Goal: Task Accomplishment & Management: Complete application form

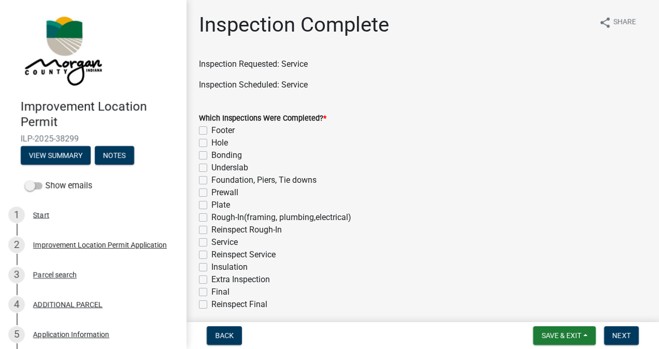
scroll to position [63, 0]
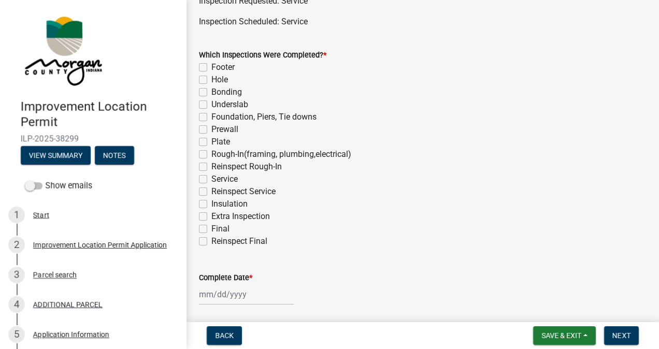
click at [211, 181] on label "Service" at bounding box center [224, 179] width 26 height 12
click at [211, 180] on input "Service" at bounding box center [214, 176] width 7 height 7
checkbox input "true"
checkbox input "false"
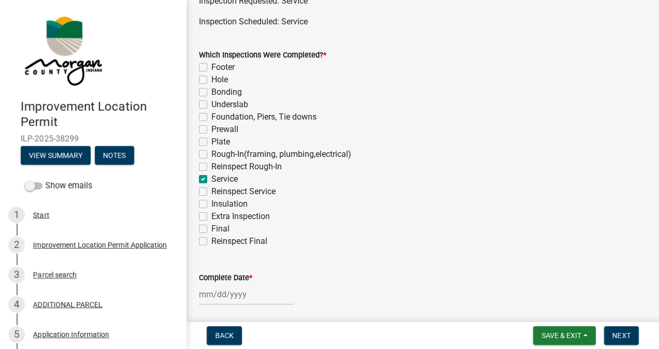
checkbox input "false"
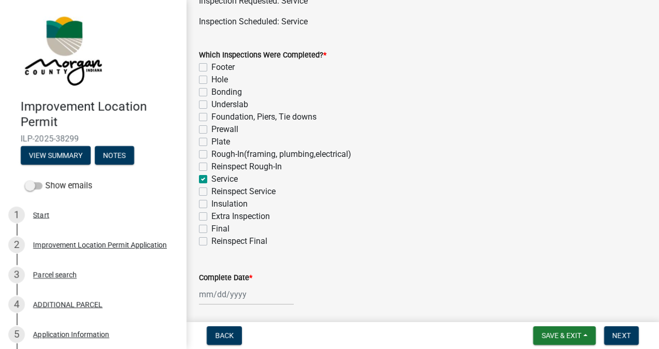
checkbox input "false"
checkbox input "true"
checkbox input "false"
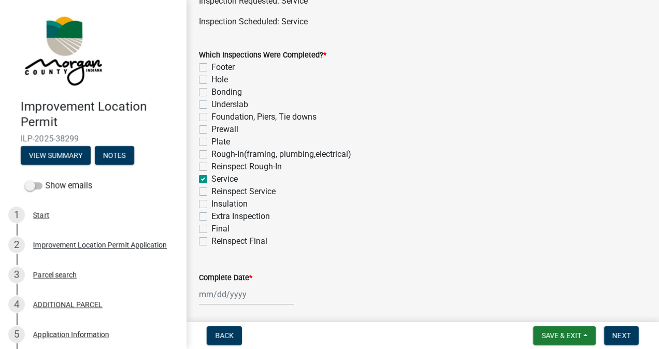
checkbox input "false"
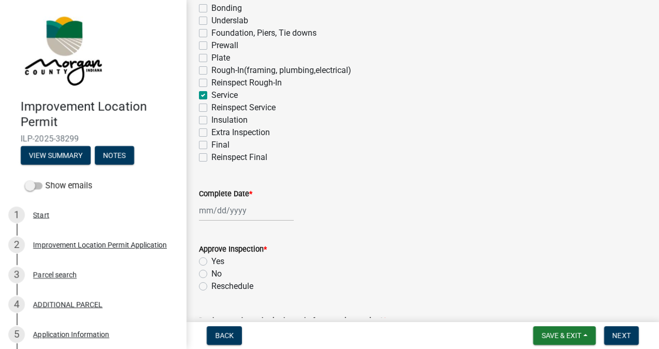
scroll to position [173, 0]
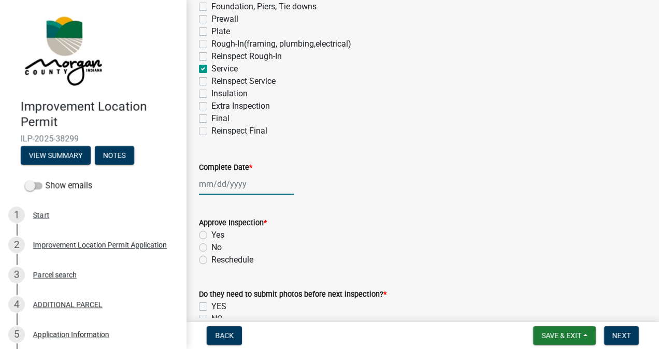
click at [240, 182] on div at bounding box center [246, 183] width 95 height 21
select select "10"
select select "2025"
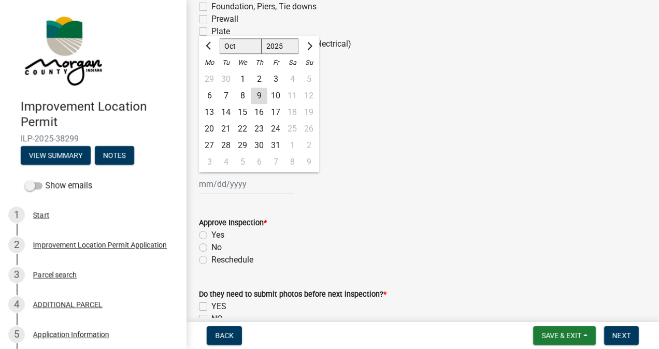
click at [259, 95] on div "9" at bounding box center [259, 95] width 17 height 17
type input "[DATE]"
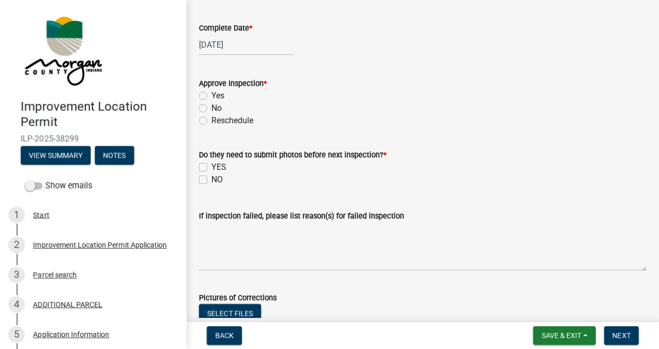
scroll to position [314, 0]
click at [211, 94] on label "Yes" at bounding box center [217, 95] width 13 height 12
click at [211, 94] on input "Yes" at bounding box center [214, 92] width 7 height 7
radio input "true"
click at [211, 178] on label "NO" at bounding box center [216, 178] width 11 height 12
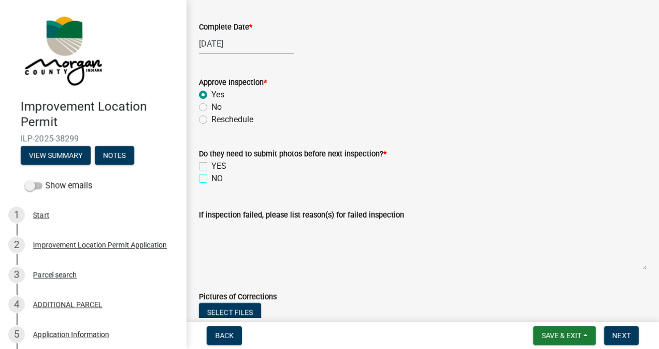
click at [211, 178] on input "NO" at bounding box center [214, 175] width 7 height 7
checkbox input "true"
checkbox input "false"
checkbox input "true"
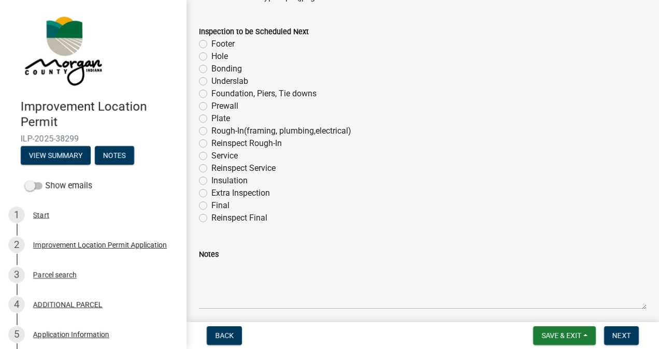
scroll to position [662, 0]
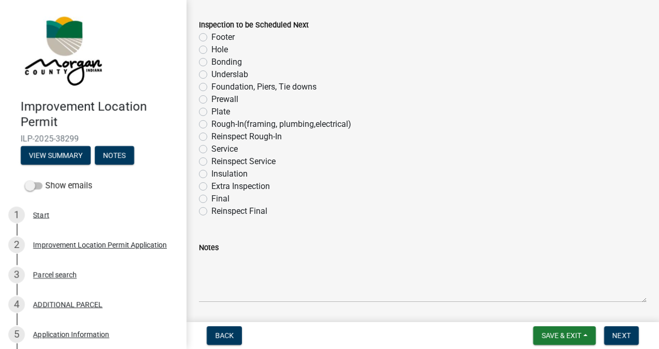
click at [211, 200] on label "Final" at bounding box center [220, 199] width 18 height 12
click at [211, 199] on input "Final" at bounding box center [214, 196] width 7 height 7
radio input "true"
click at [611, 331] on button "Next" at bounding box center [621, 335] width 35 height 19
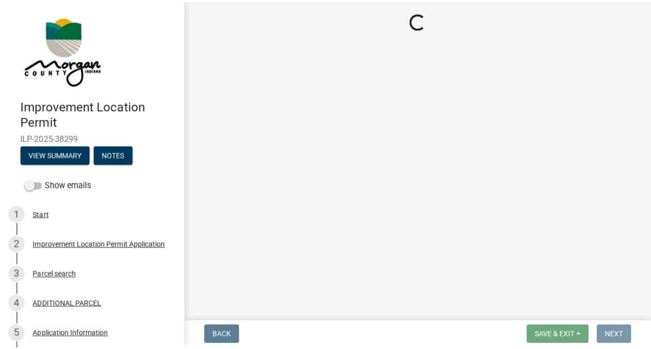
scroll to position [0, 0]
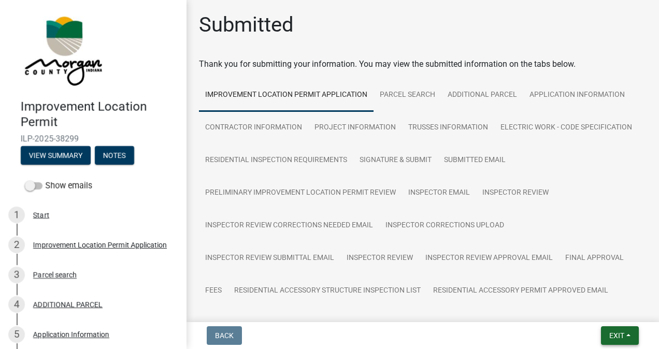
click at [613, 335] on span "Exit" at bounding box center [616, 335] width 15 height 8
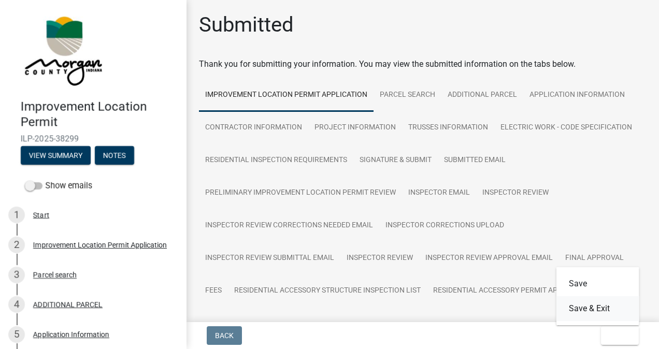
click at [603, 310] on button "Save & Exit" at bounding box center [597, 308] width 83 height 25
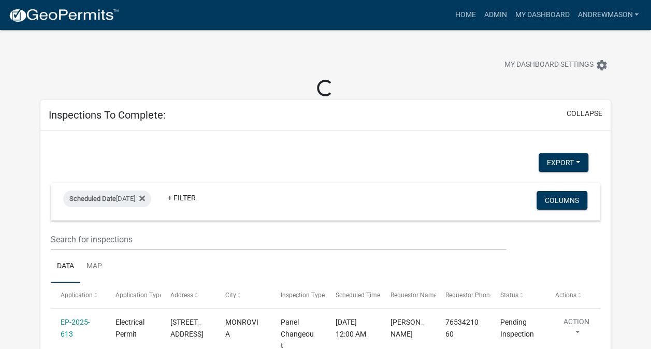
select select "3: 100"
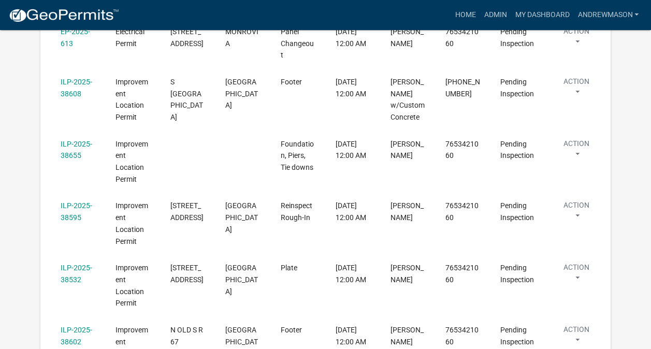
scroll to position [275, 0]
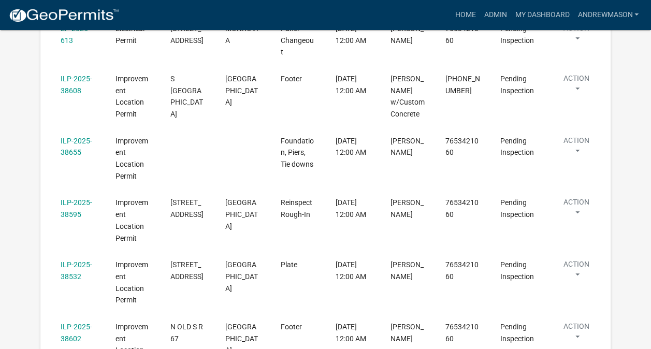
click at [77, 209] on link "ILP-2025-38595" at bounding box center [77, 208] width 32 height 20
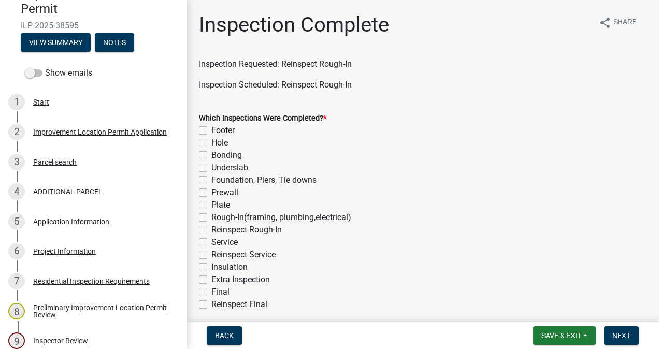
scroll to position [116, 0]
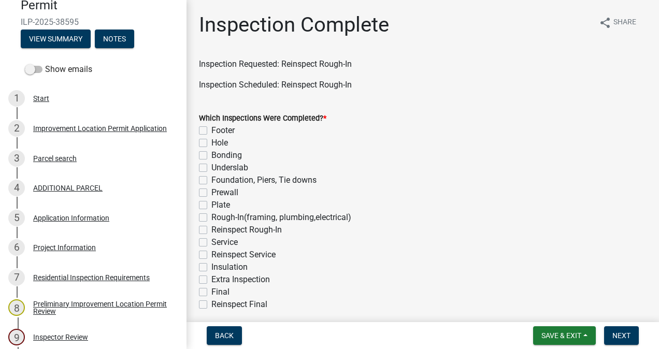
click at [71, 252] on div "6 Project Information" at bounding box center [89, 247] width 162 height 17
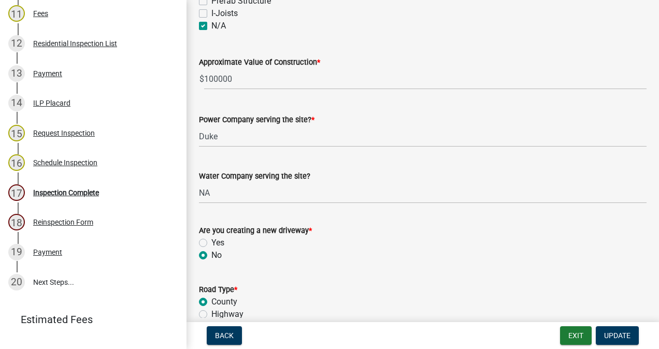
scroll to position [501, 0]
click at [84, 195] on div "Inspection Complete" at bounding box center [66, 191] width 66 height 7
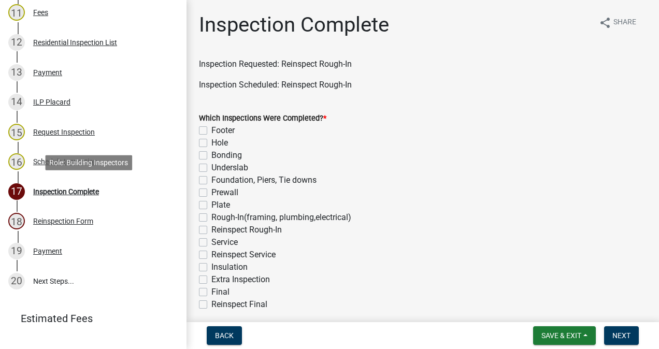
click at [211, 220] on label "Rough-In(framing, plumbing,electrical)" at bounding box center [281, 217] width 140 height 12
click at [211, 218] on input "Rough-In(framing, plumbing,electrical)" at bounding box center [214, 214] width 7 height 7
checkbox input "true"
checkbox input "false"
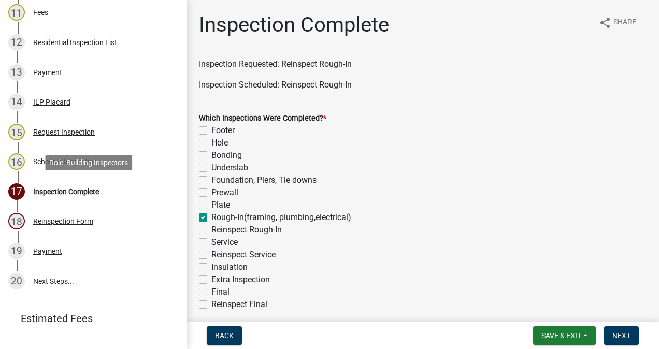
checkbox input "false"
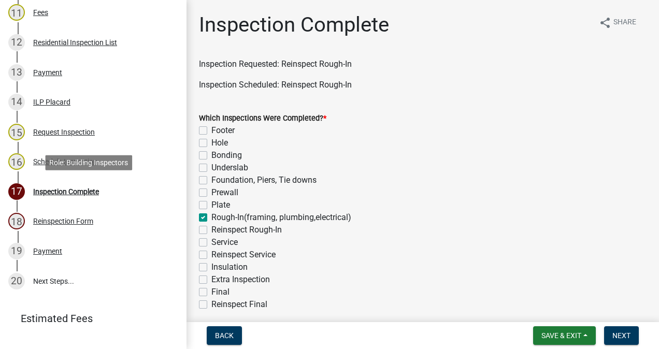
checkbox input "true"
checkbox input "false"
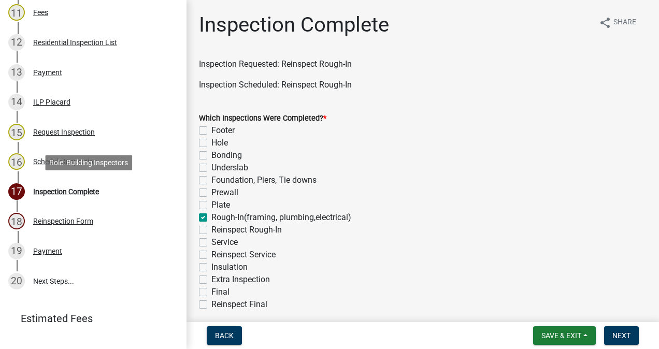
checkbox input "false"
click at [211, 242] on label "Service" at bounding box center [224, 242] width 26 height 12
click at [211, 242] on input "Service" at bounding box center [214, 239] width 7 height 7
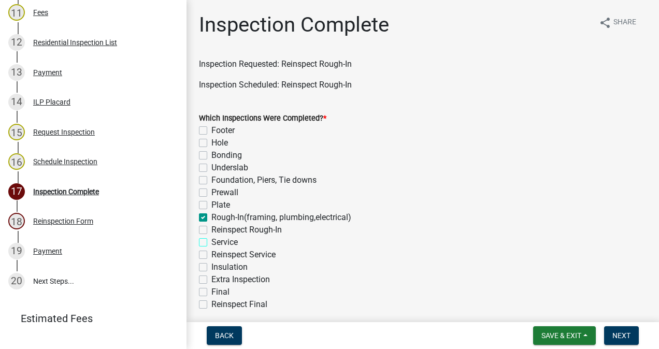
checkbox input "true"
checkbox input "false"
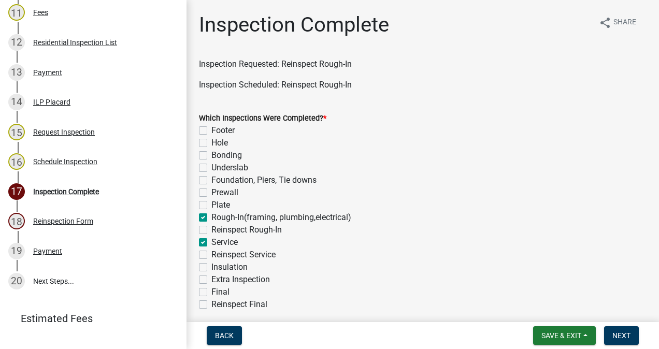
checkbox input "false"
checkbox input "true"
checkbox input "false"
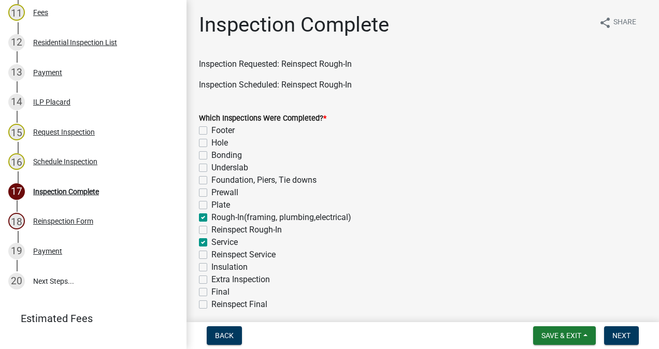
checkbox input "true"
checkbox input "false"
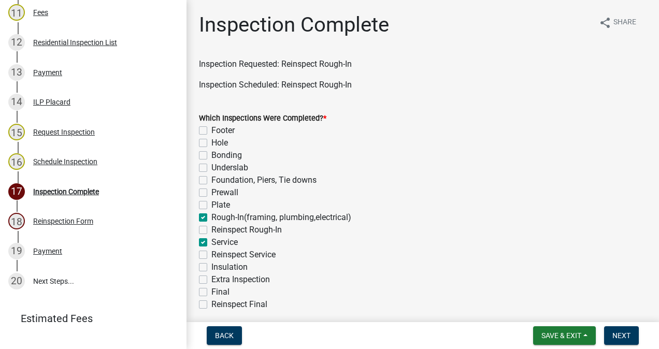
checkbox input "false"
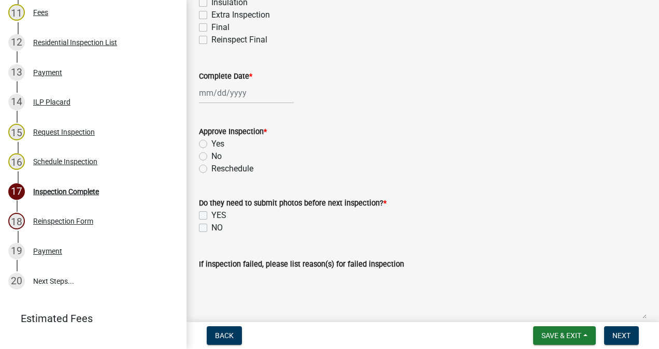
scroll to position [269, 0]
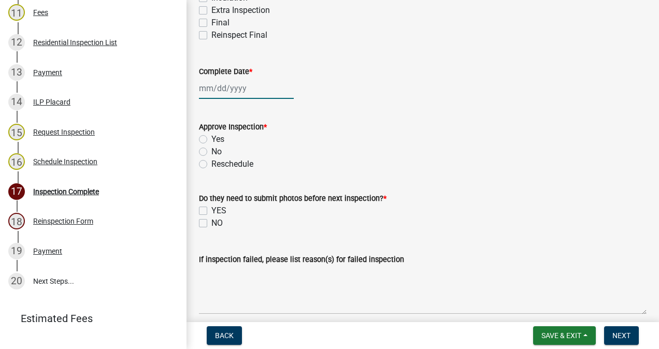
click at [234, 86] on div at bounding box center [246, 88] width 95 height 21
select select "10"
select select "2025"
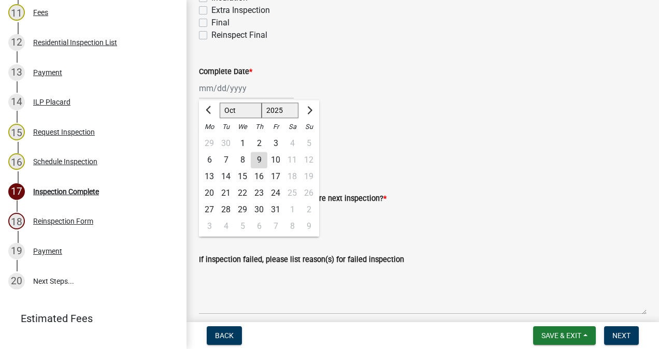
click at [259, 159] on div "9" at bounding box center [259, 160] width 17 height 17
type input "[DATE]"
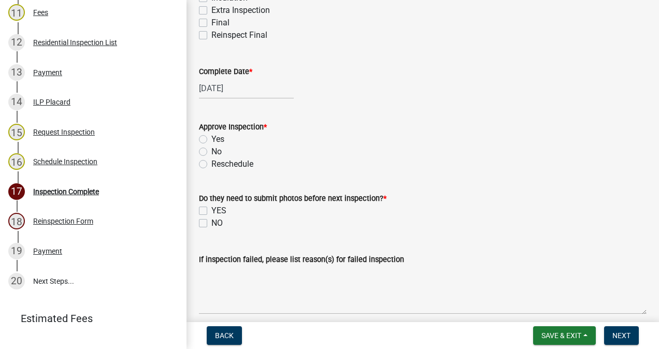
click at [211, 139] on label "Yes" at bounding box center [217, 139] width 13 height 12
click at [211, 139] on input "Yes" at bounding box center [214, 136] width 7 height 7
radio input "true"
click at [211, 223] on label "NO" at bounding box center [216, 223] width 11 height 12
click at [211, 223] on input "NO" at bounding box center [214, 220] width 7 height 7
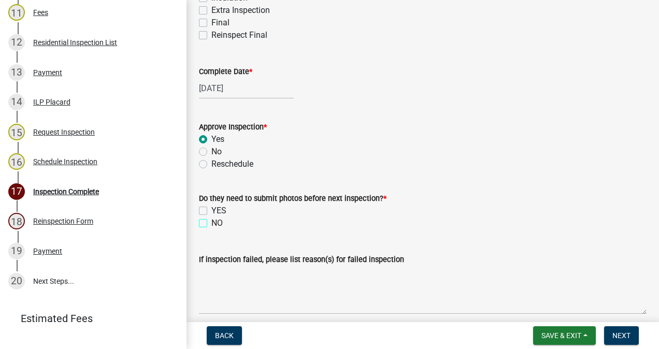
checkbox input "true"
checkbox input "false"
checkbox input "true"
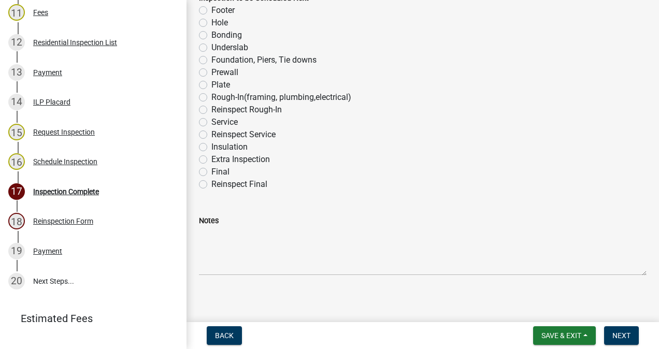
scroll to position [693, 0]
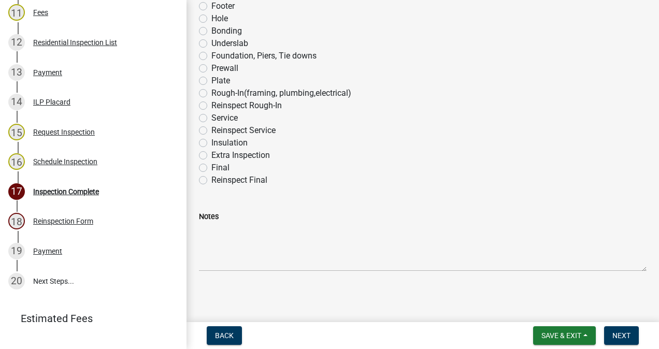
click at [211, 169] on label "Final" at bounding box center [220, 168] width 18 height 12
click at [211, 168] on input "Final" at bounding box center [214, 165] width 7 height 7
radio input "true"
click at [617, 334] on span "Next" at bounding box center [621, 335] width 18 height 8
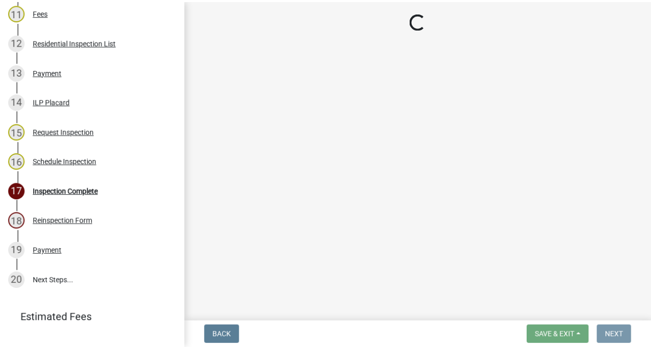
scroll to position [0, 0]
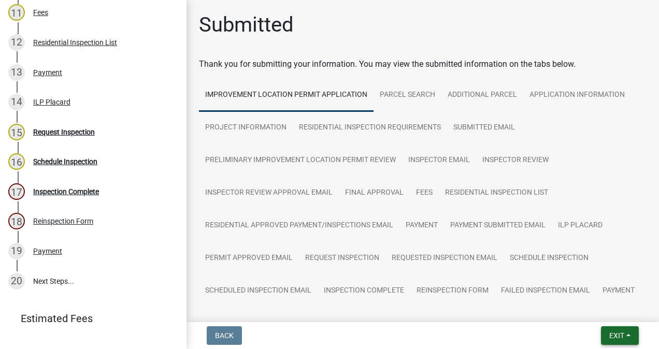
click at [609, 333] on span "Exit" at bounding box center [616, 335] width 15 height 8
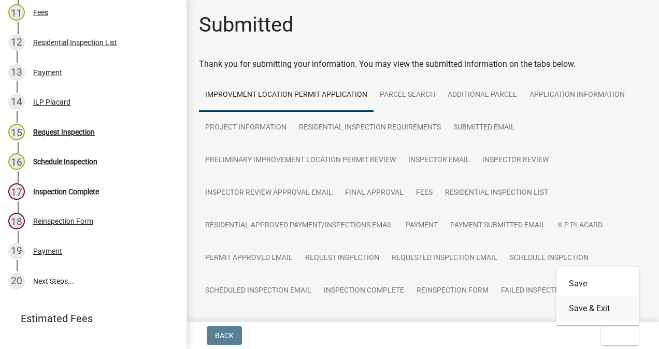
click at [590, 308] on button "Save & Exit" at bounding box center [597, 308] width 83 height 25
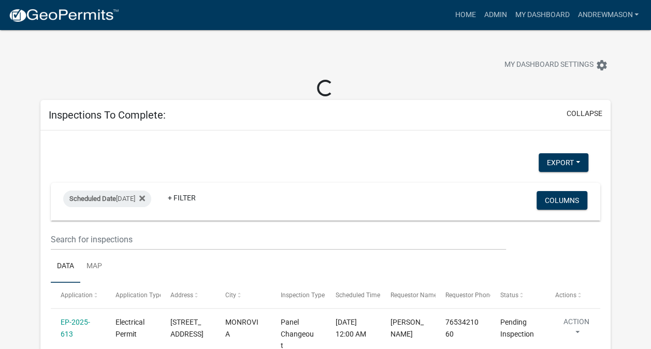
select select "3: 100"
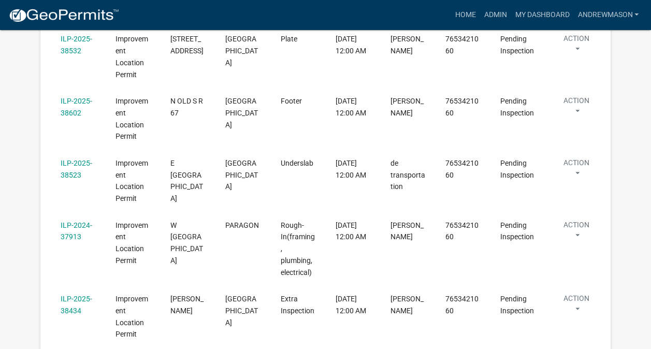
scroll to position [437, 0]
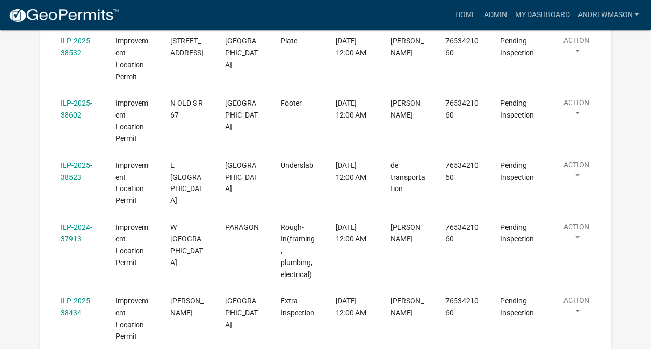
click at [82, 168] on link "ILP-2025-38523" at bounding box center [77, 171] width 32 height 20
